Goal: Task Accomplishment & Management: Complete application form

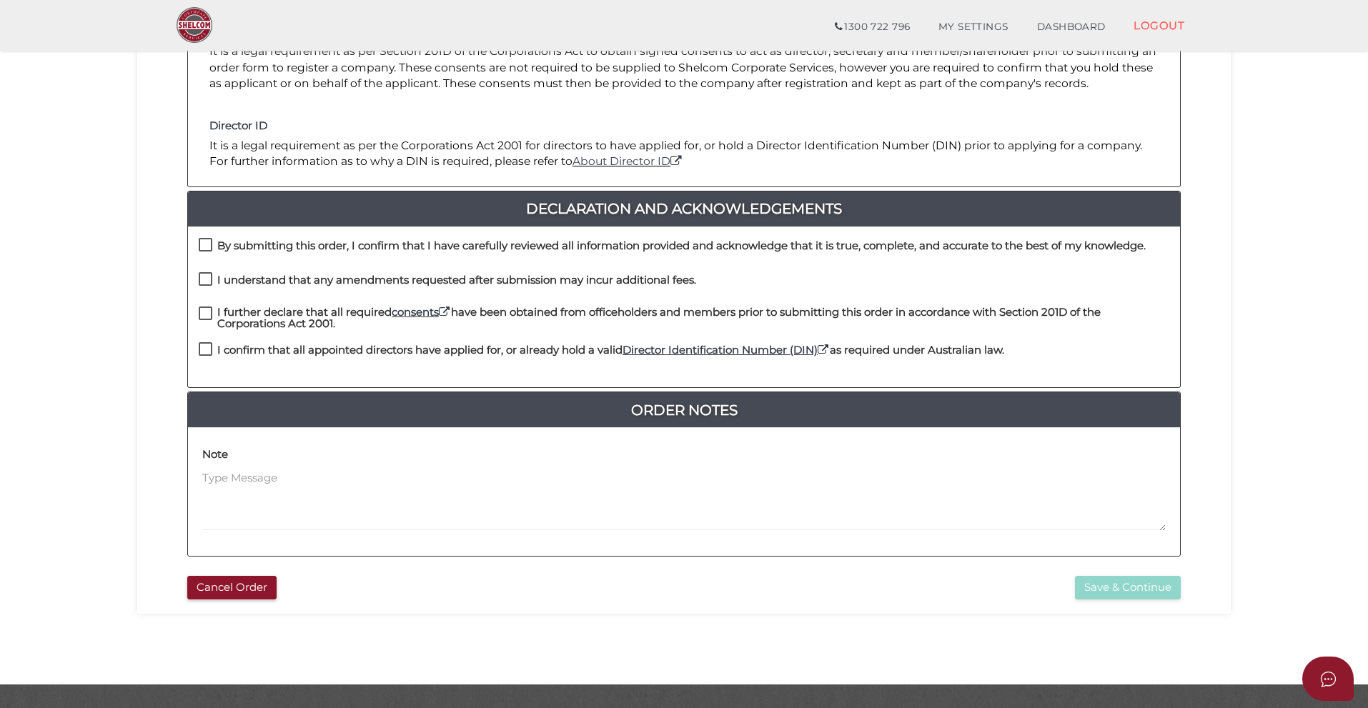
scroll to position [273, 0]
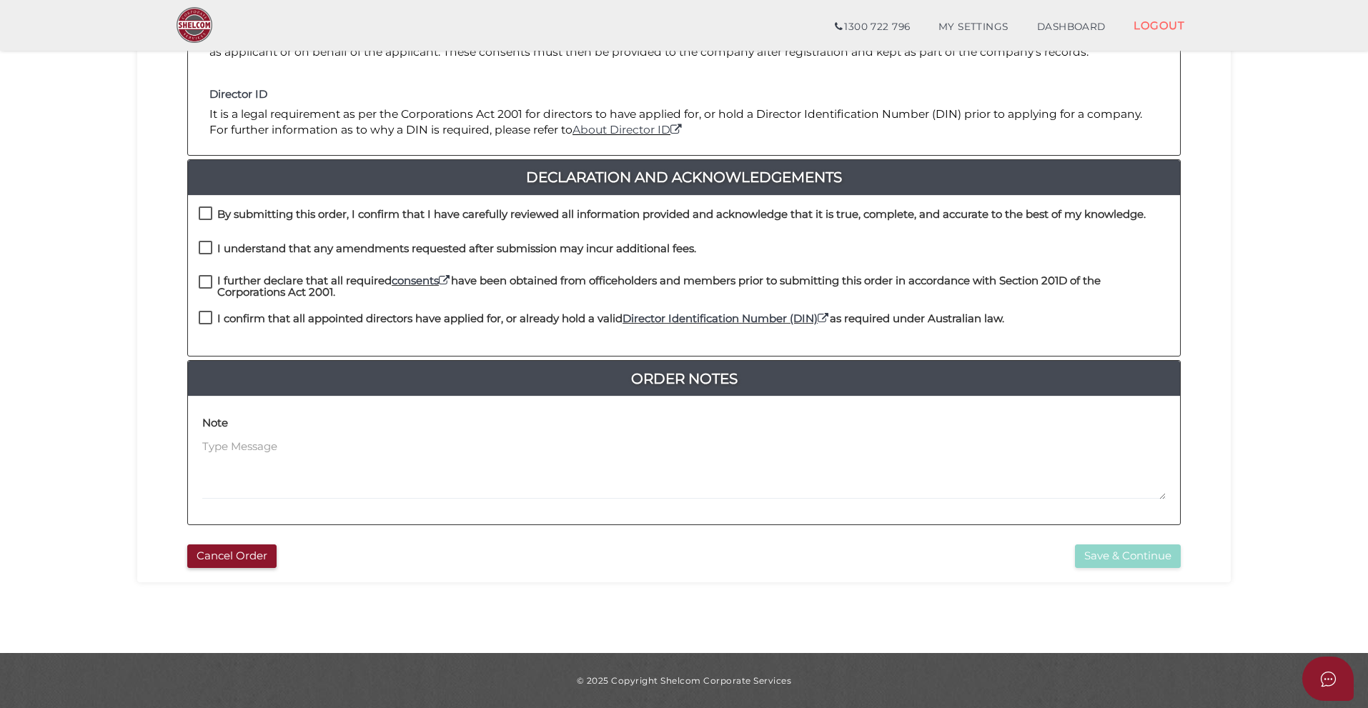
click at [213, 212] on label "By submitting this order, I confirm that I have carefully reviewed all informat…" at bounding box center [672, 218] width 947 height 18
checkbox input "true"
click at [207, 248] on label "I understand that any amendments requested after submission may incur additiona…" at bounding box center [448, 252] width 498 height 18
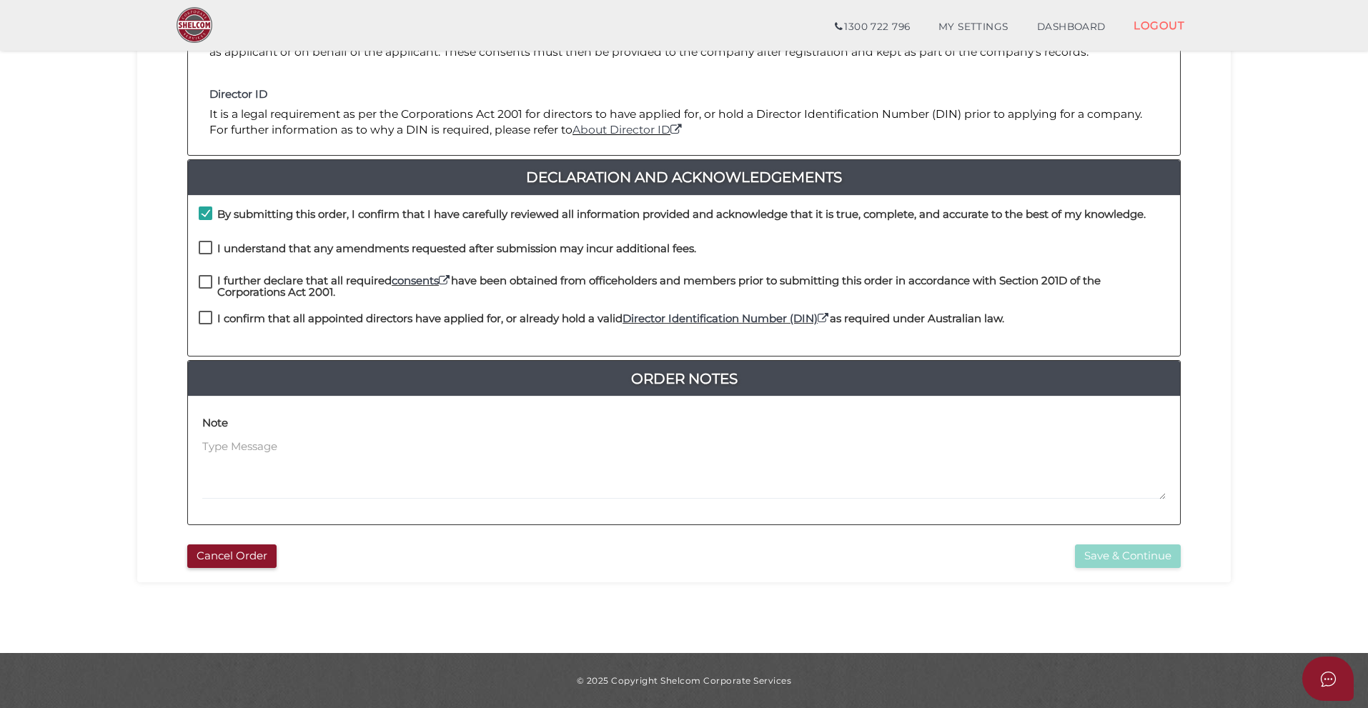
checkbox input "true"
click at [205, 283] on label "I further declare that all required consents have been obtained from officehold…" at bounding box center [684, 284] width 971 height 18
checkbox input "true"
click at [202, 318] on label "I confirm that all appointed directors have applied for, or already hold a vali…" at bounding box center [602, 322] width 806 height 18
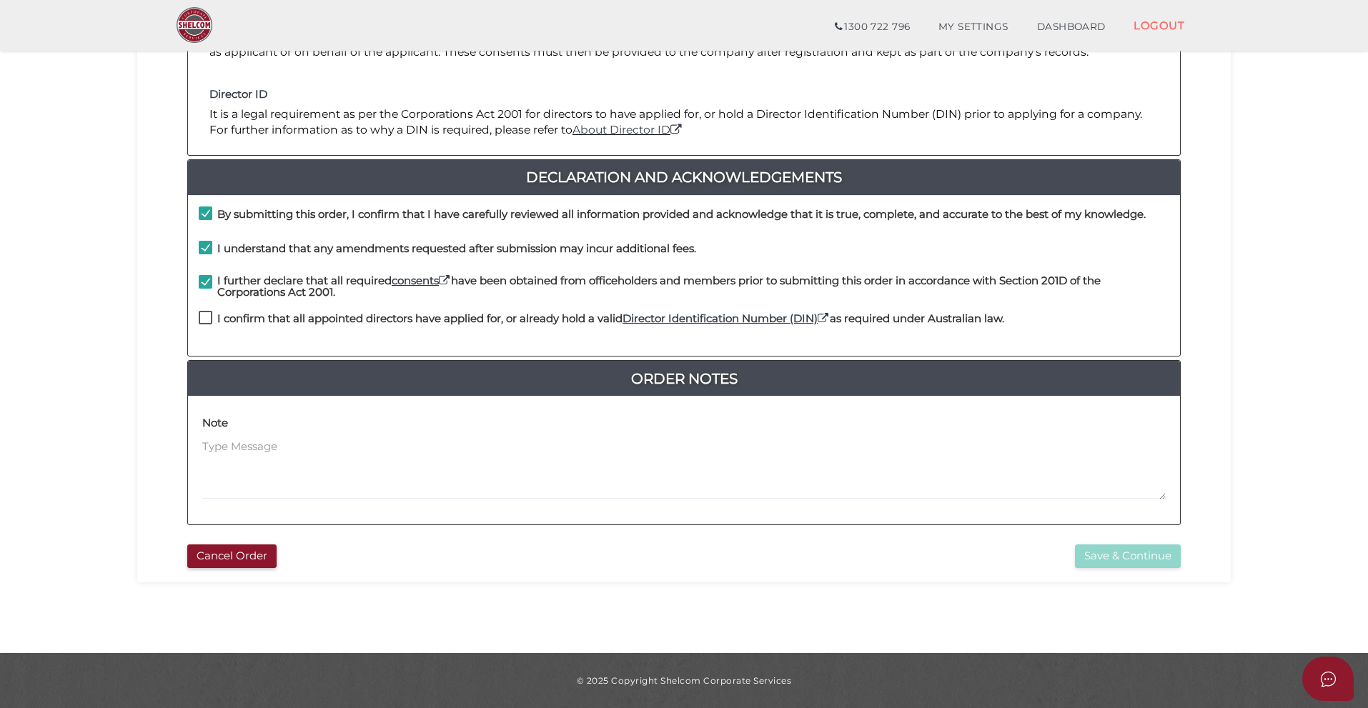
checkbox input "true"
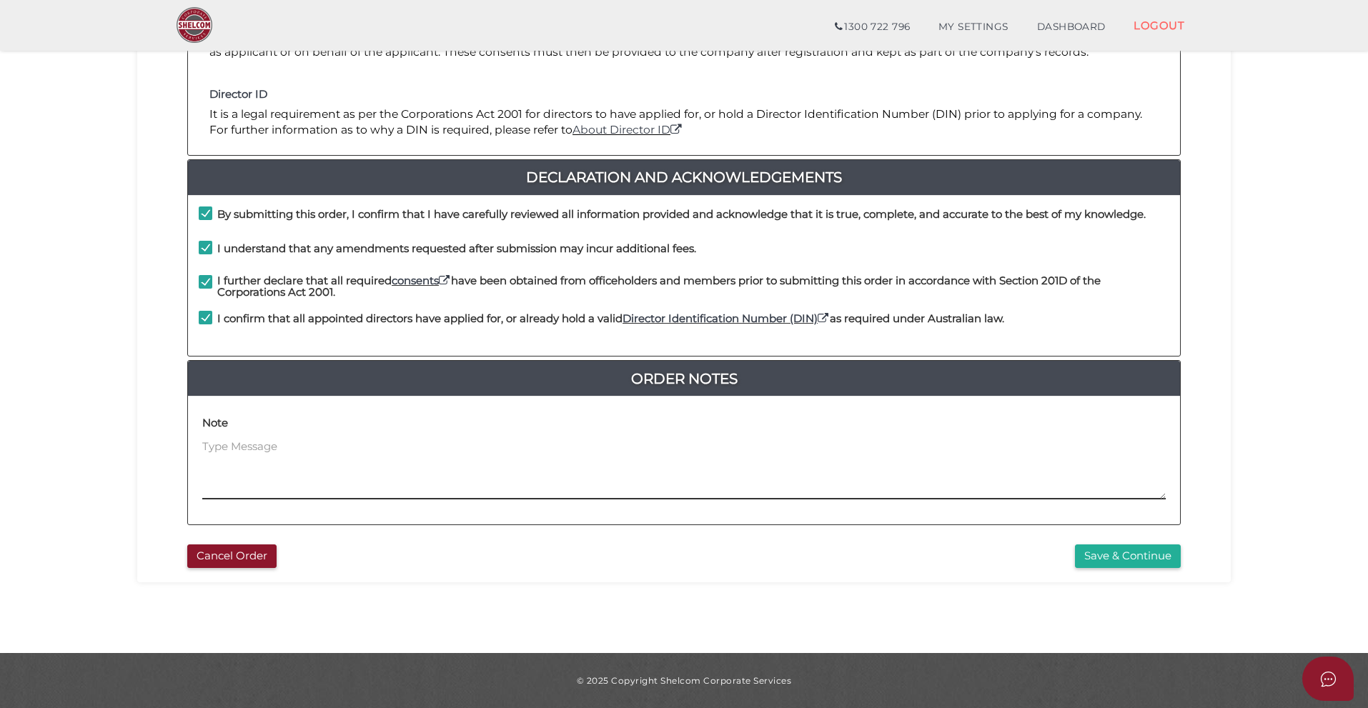
click at [270, 498] on textarea at bounding box center [684, 469] width 964 height 61
click at [1115, 570] on div "f0250f9b48edd26ed46b0fd5c54167fc 1 REGISTRATION REQUIREMENTS 2 COMPANY DETAILS …" at bounding box center [684, 207] width 1094 height 749
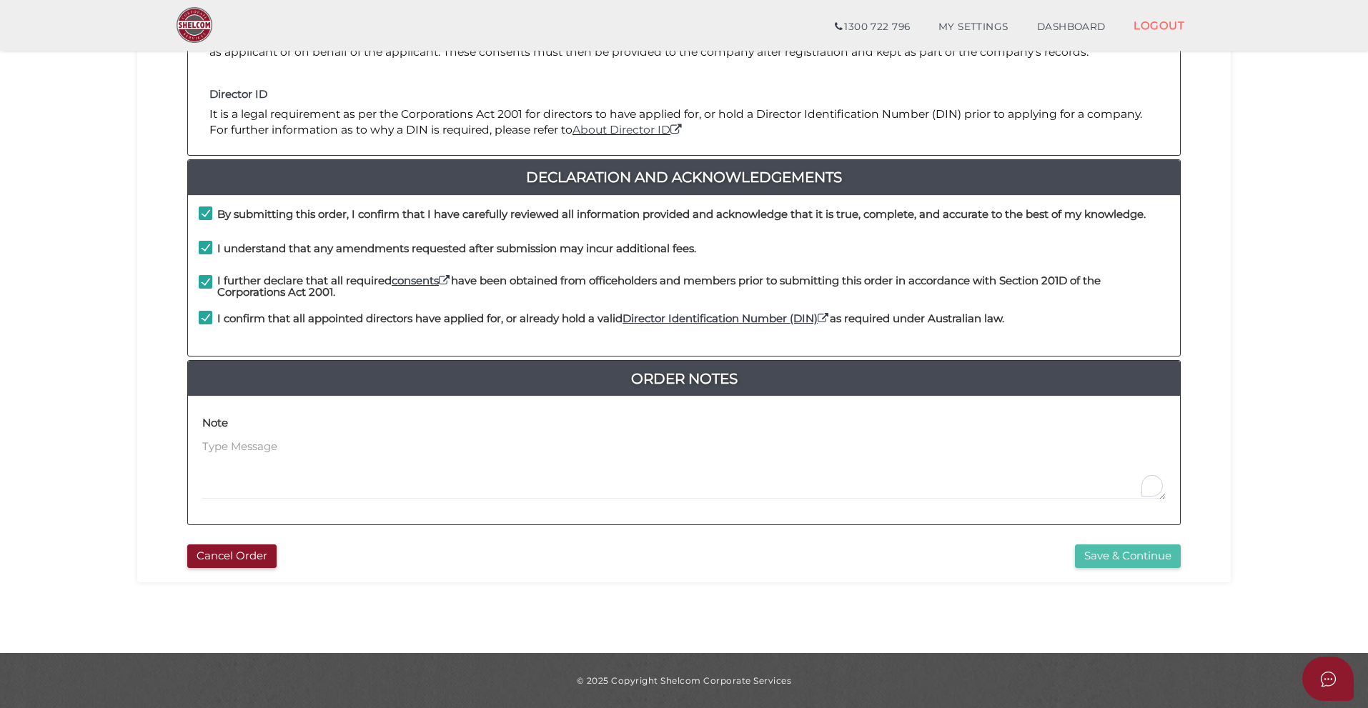
click at [1118, 562] on button "Save & Continue" at bounding box center [1128, 557] width 106 height 24
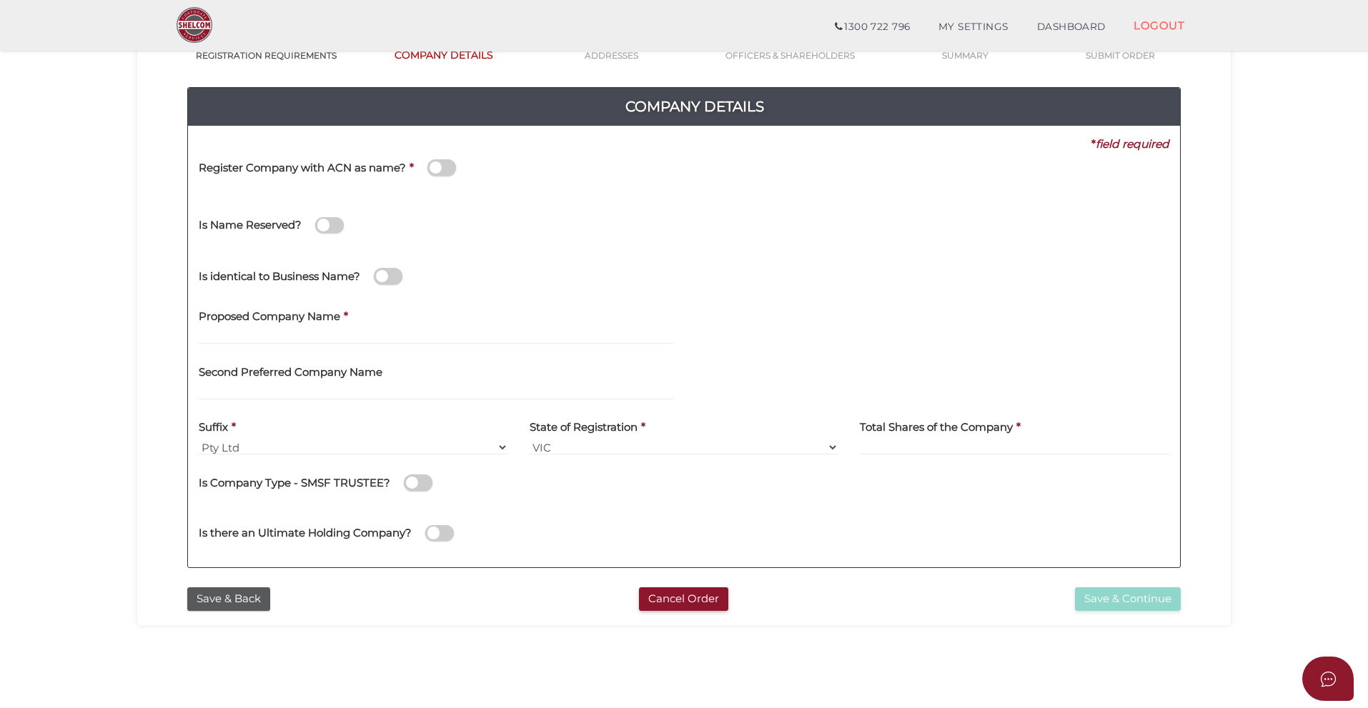
scroll to position [143, 0]
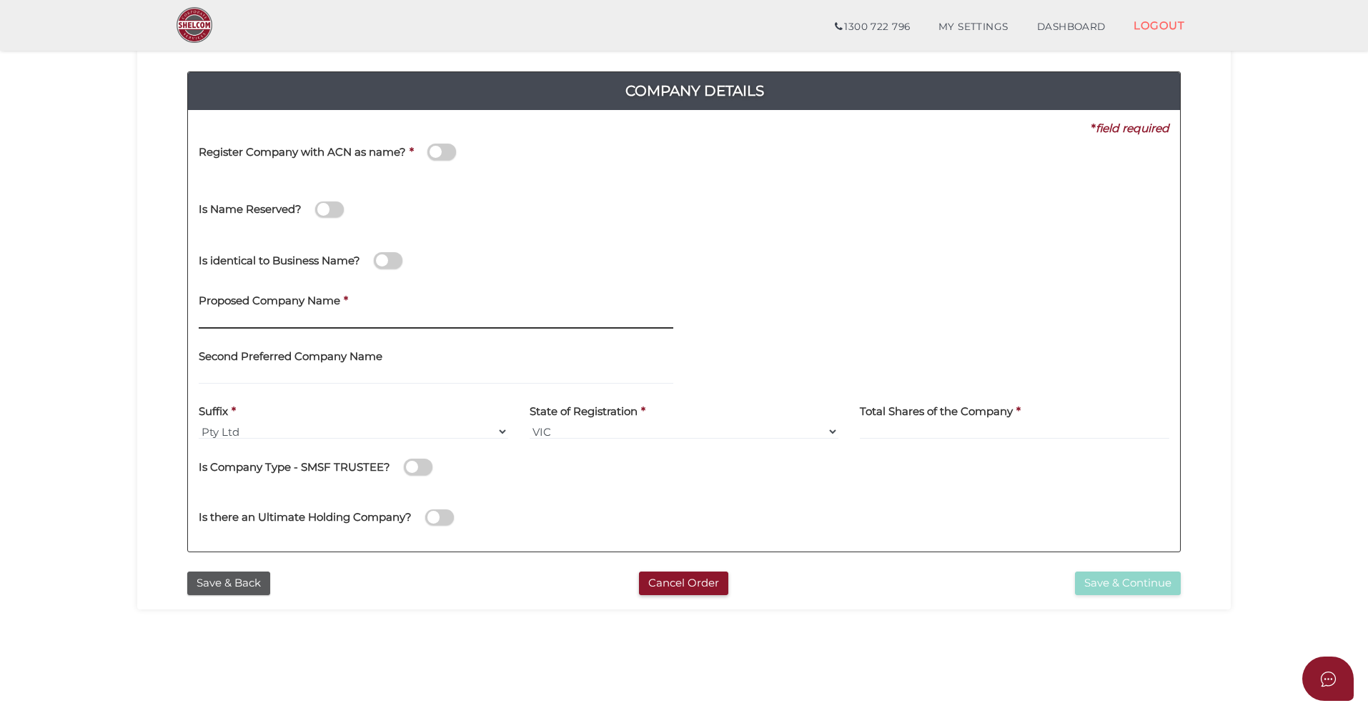
click at [233, 315] on input "text" at bounding box center [436, 321] width 475 height 16
